Goal: Task Accomplishment & Management: Complete application form

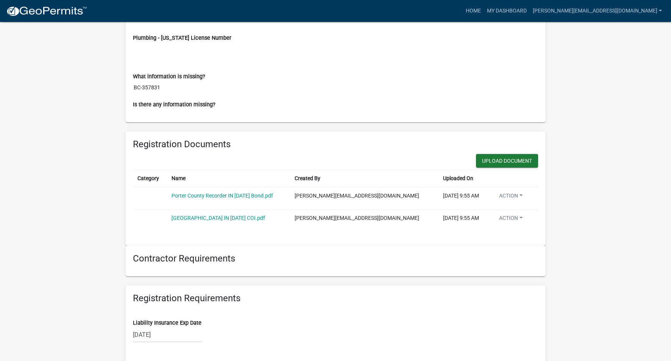
scroll to position [432, 0]
click at [226, 219] on link "[GEOGRAPHIC_DATA] IN [DATE] COI.pdf" at bounding box center [219, 219] width 94 height 6
click at [501, 163] on button "Upload Document" at bounding box center [507, 162] width 62 height 14
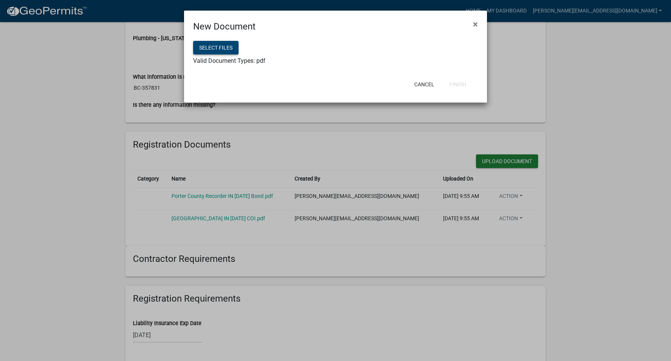
click at [228, 49] on button "Select files" at bounding box center [215, 48] width 45 height 14
click at [215, 52] on button "Select files" at bounding box center [215, 48] width 45 height 14
click at [461, 86] on button "Finish" at bounding box center [458, 85] width 29 height 14
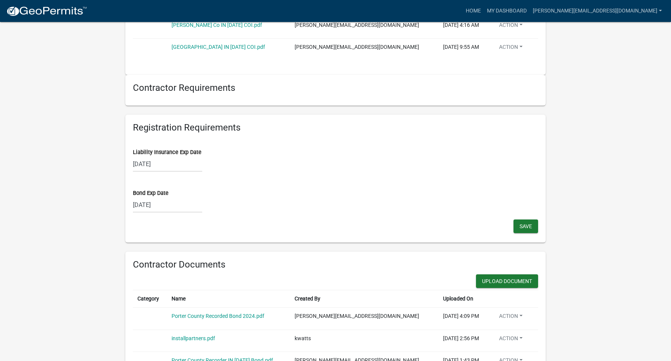
scroll to position [629, 0]
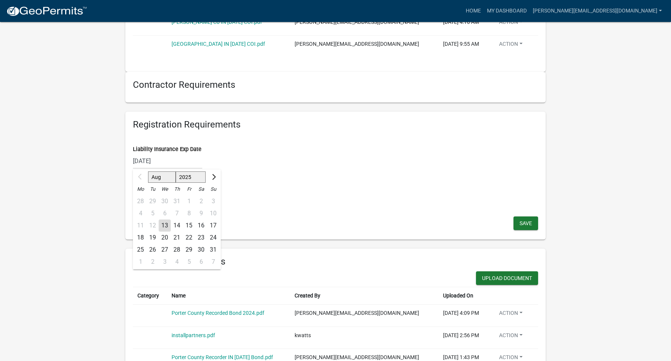
click at [144, 163] on div "[DATE] Aug Sep Oct Nov [DATE] 2026 2027 2028 2029 2030 2031 2032 2033 2034 2035…" at bounding box center [167, 161] width 69 height 16
click at [193, 177] on select "2025 2026 2027 2028 2029 2030 2031 2032 2033 2034 2035 2036 2037 2038 2039 2040…" at bounding box center [191, 177] width 30 height 11
select select "2026"
click at [383, 186] on div "Bond Exp Date [DATE]" at bounding box center [335, 193] width 405 height 34
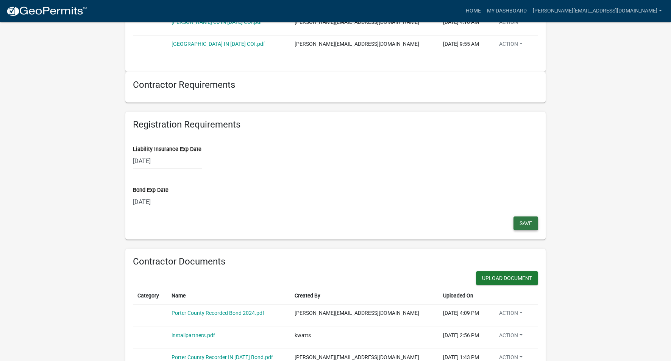
click at [527, 226] on span "Save" at bounding box center [526, 223] width 13 height 6
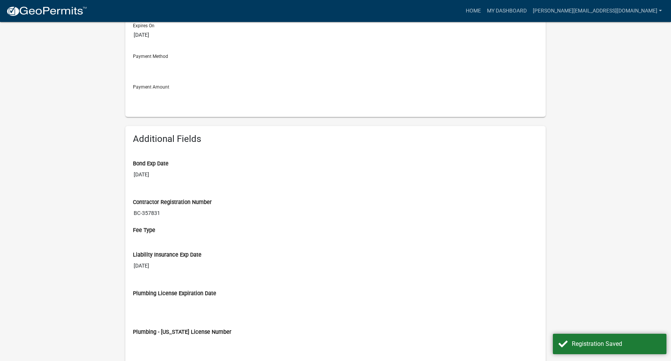
scroll to position [0, 0]
